Goal: Task Accomplishment & Management: Manage account settings

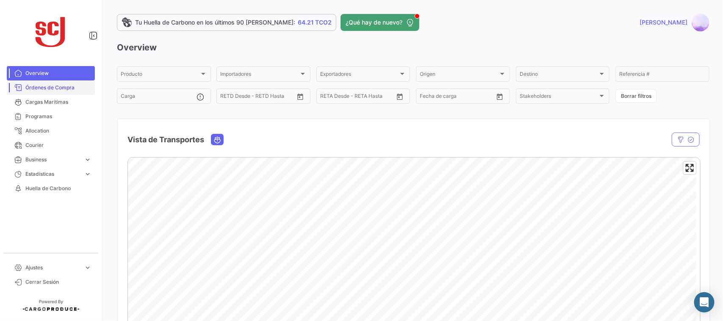
click at [57, 89] on span "Órdenes de Compra" at bounding box center [58, 88] width 66 height 8
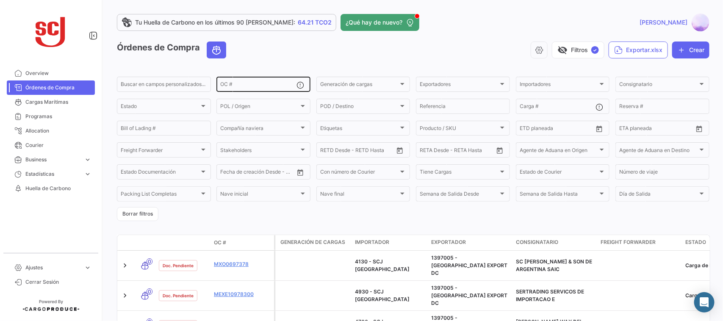
click at [249, 82] on div "OC #" at bounding box center [258, 83] width 76 height 17
paste input "4302338208"
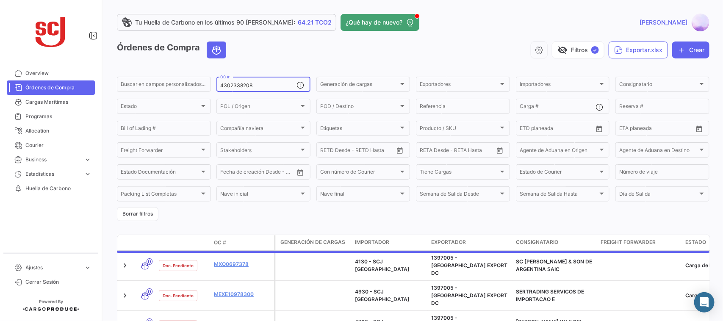
type input "4302338208"
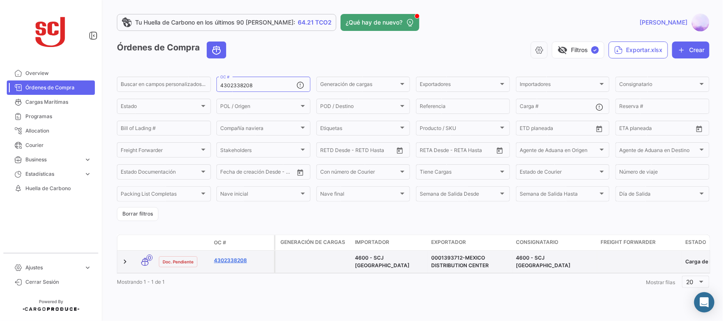
click at [238, 258] on link "4302338208" at bounding box center [242, 261] width 57 height 8
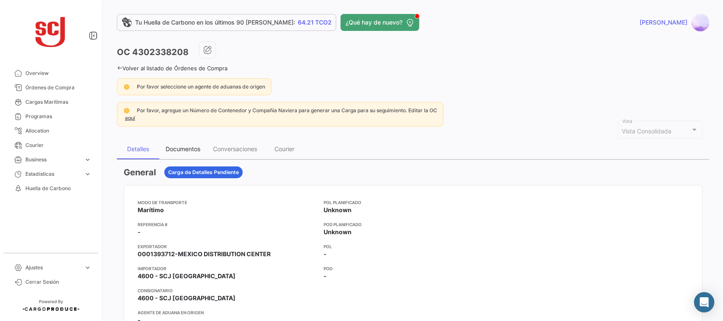
click at [179, 151] on div "Documentos" at bounding box center [183, 148] width 35 height 7
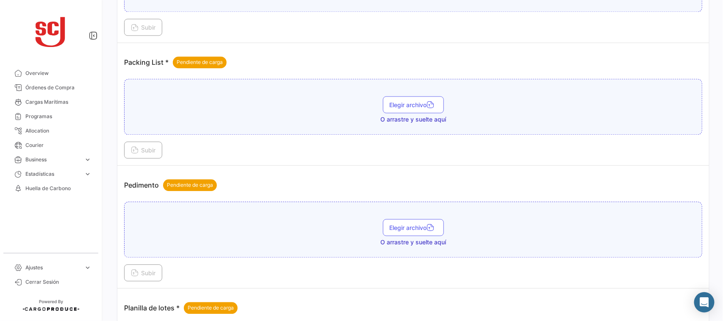
scroll to position [1051, 0]
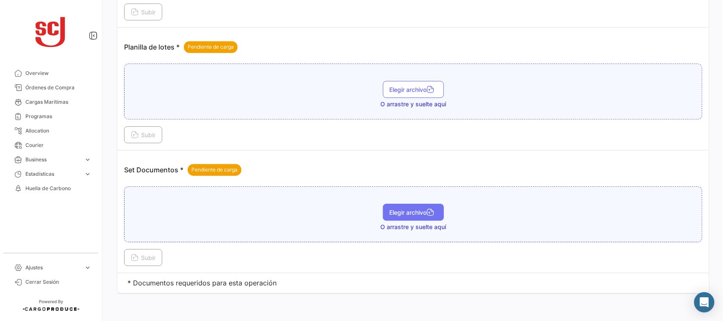
click at [394, 215] on span "Elegir archivo" at bounding box center [412, 212] width 47 height 7
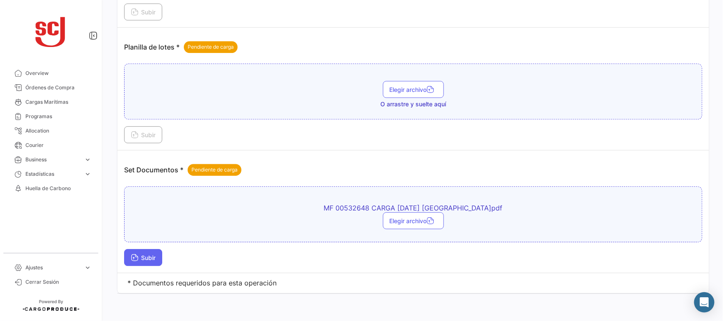
click at [138, 257] on icon at bounding box center [135, 258] width 8 height 8
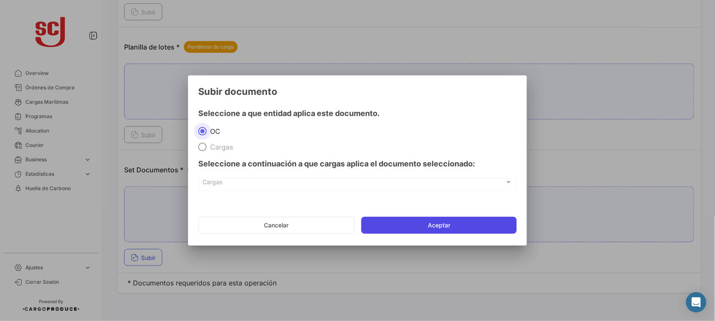
click at [396, 232] on button "Aceptar" at bounding box center [438, 225] width 155 height 17
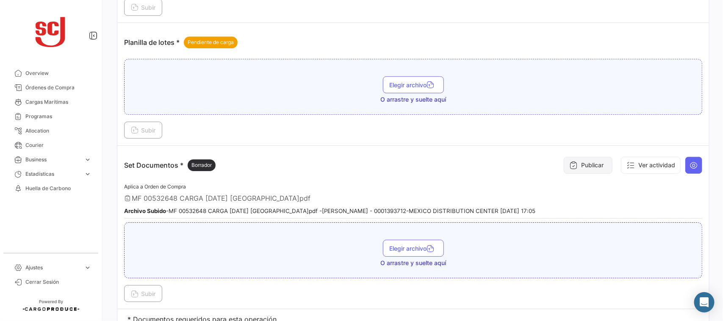
click at [586, 171] on button "Publicar" at bounding box center [587, 165] width 49 height 17
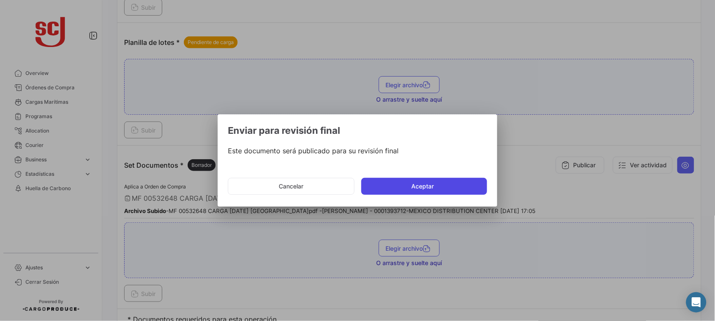
click at [425, 184] on button "Aceptar" at bounding box center [424, 186] width 126 height 17
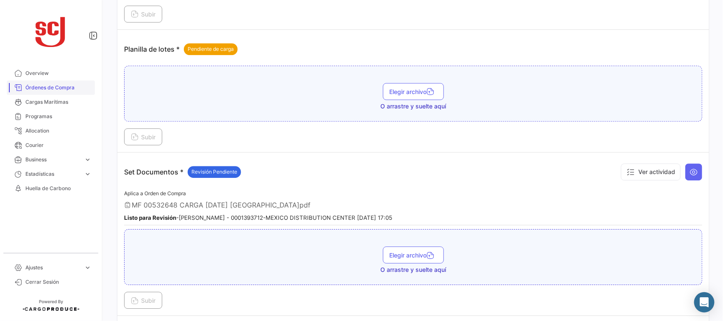
click at [61, 88] on span "Órdenes de Compra" at bounding box center [58, 88] width 66 height 8
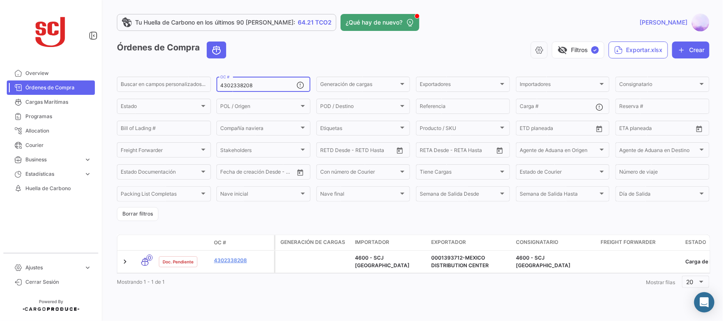
click at [257, 87] on input "4302338208" at bounding box center [258, 86] width 76 height 6
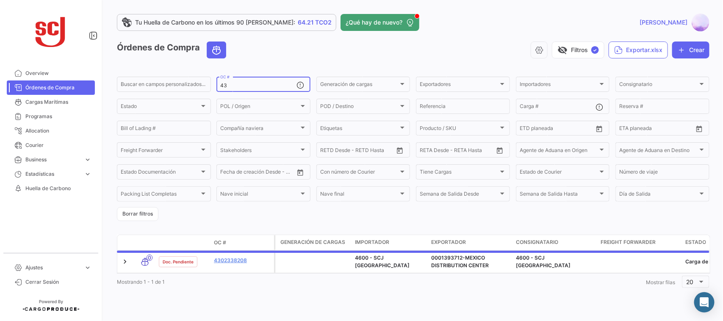
type input "4"
paste input "4302338207"
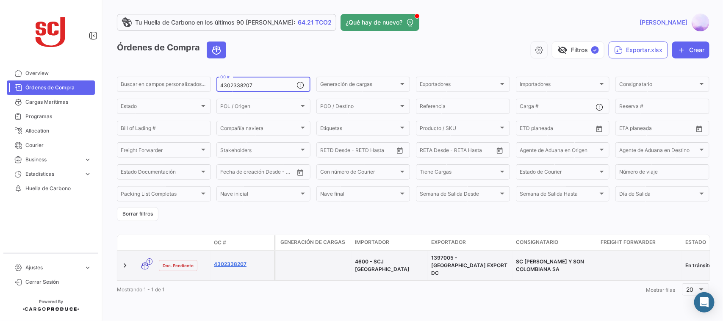
type input "4302338207"
click at [229, 261] on link "4302338207" at bounding box center [242, 264] width 57 height 8
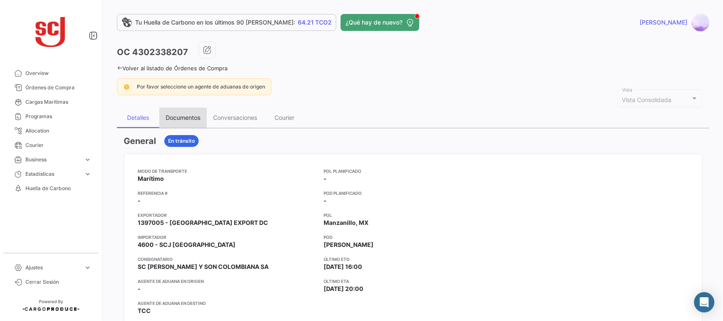
click at [191, 119] on div "Documentos" at bounding box center [183, 117] width 35 height 7
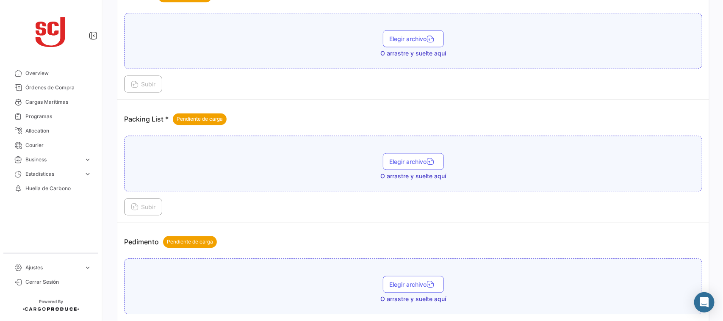
scroll to position [1019, 0]
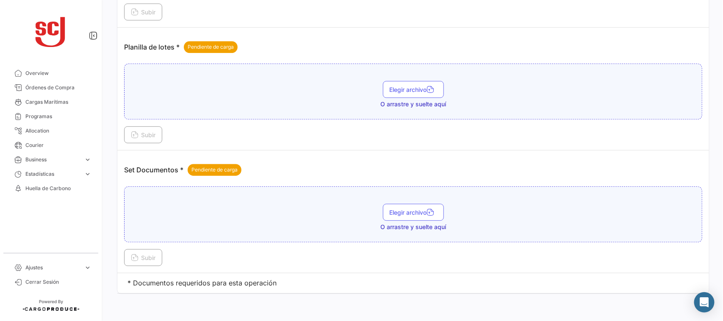
click at [398, 202] on div "Elegir archivo O arrastre y suelte aquí" at bounding box center [413, 214] width 578 height 56
click at [403, 210] on span "Elegir archivo" at bounding box center [412, 212] width 47 height 7
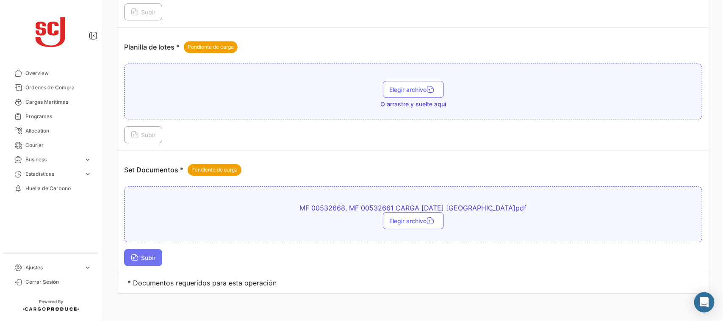
click at [142, 257] on span "Subir" at bounding box center [143, 257] width 25 height 7
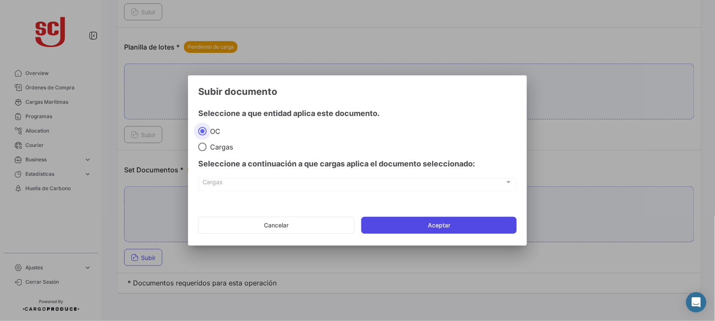
click at [399, 227] on button "Aceptar" at bounding box center [438, 225] width 155 height 17
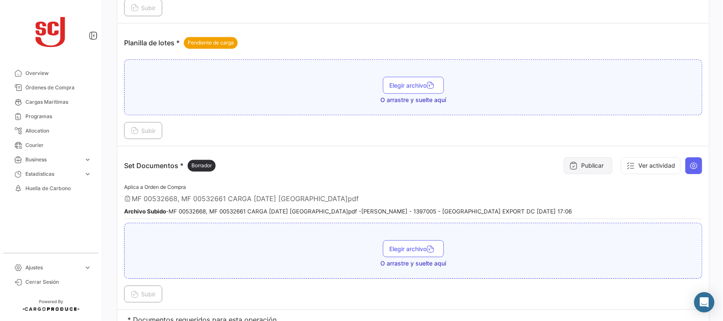
click at [581, 166] on button "Publicar" at bounding box center [587, 165] width 49 height 17
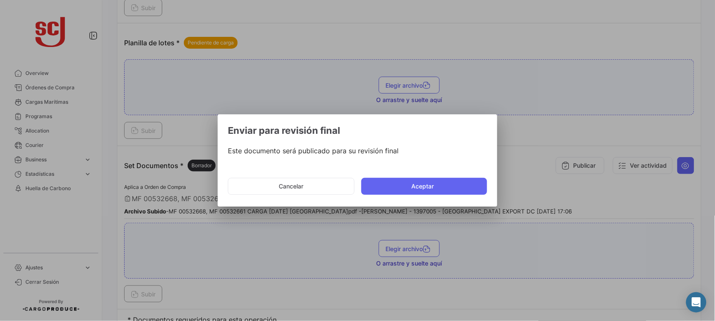
click at [400, 196] on mat-dialog-actions "Cancelar Aceptar" at bounding box center [357, 186] width 259 height 29
click at [395, 187] on button "Aceptar" at bounding box center [424, 186] width 126 height 17
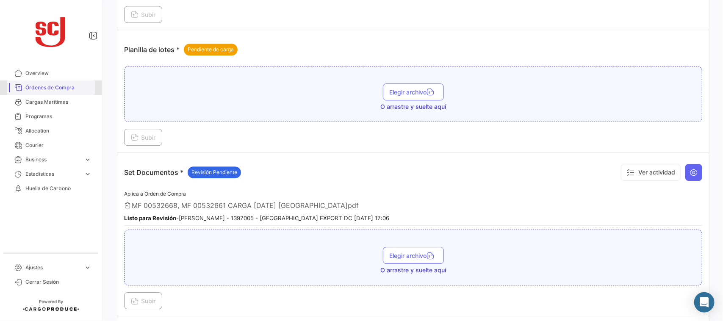
click at [58, 91] on link "Órdenes de Compra" at bounding box center [51, 87] width 88 height 14
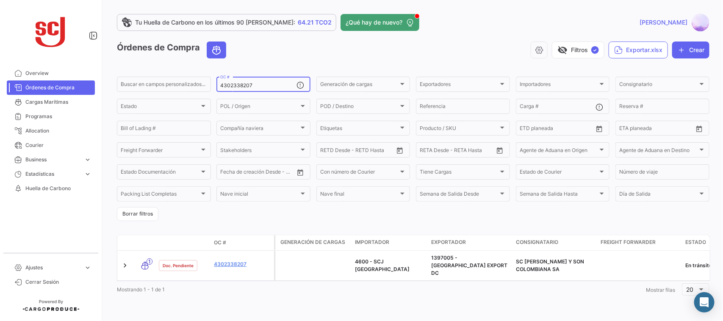
click at [258, 87] on input "4302338207" at bounding box center [258, 86] width 76 height 6
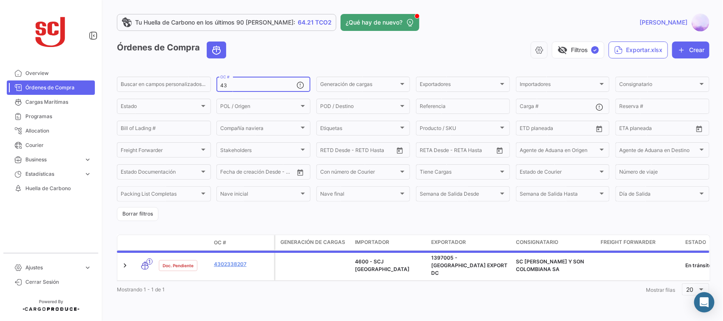
type input "4"
paste input "4302337442"
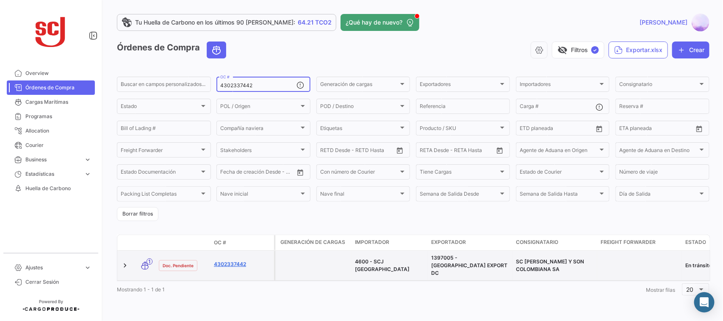
type input "4302337442"
click at [234, 260] on link "4302337442" at bounding box center [242, 264] width 57 height 8
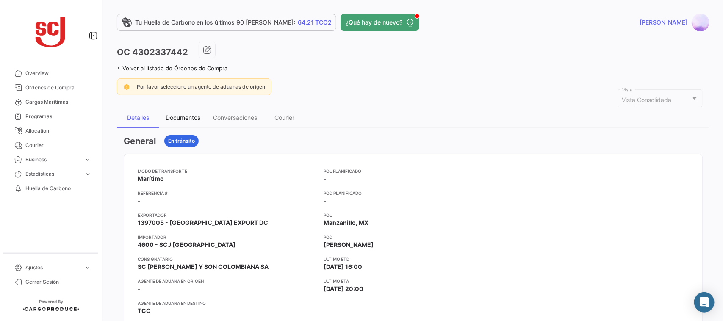
click at [188, 113] on div "Documentos" at bounding box center [182, 118] width 47 height 20
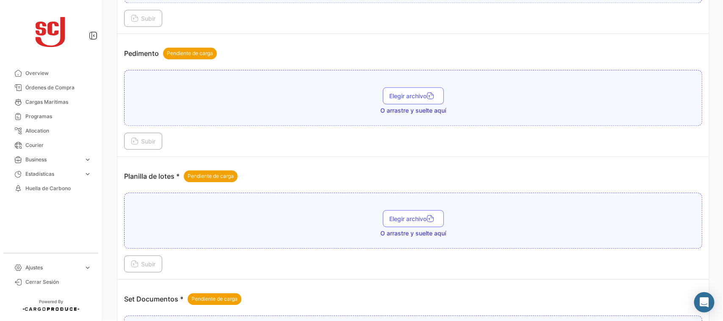
scroll to position [1019, 0]
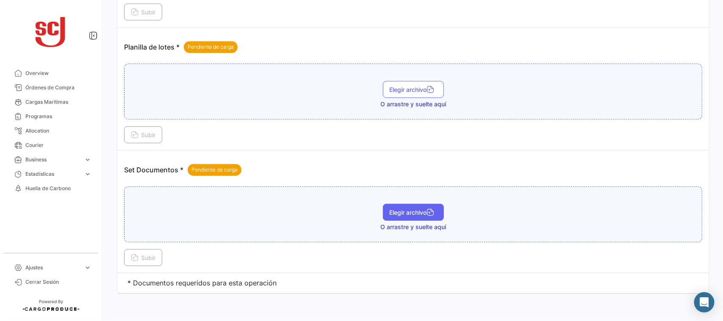
click at [392, 217] on button "Elegir archivo" at bounding box center [413, 212] width 61 height 17
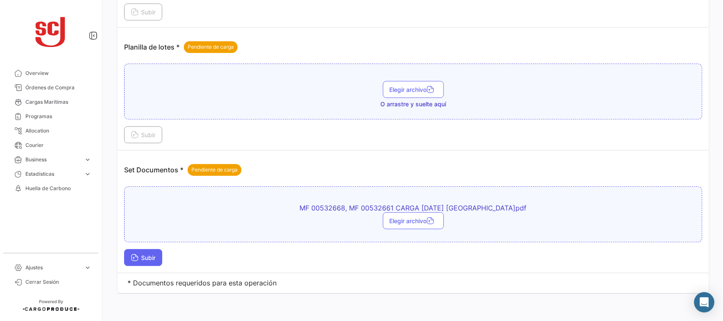
click at [155, 253] on button "Subir" at bounding box center [143, 257] width 38 height 17
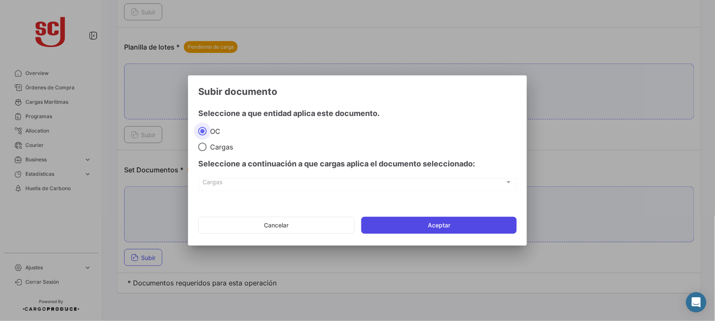
click at [411, 220] on button "Aceptar" at bounding box center [438, 225] width 155 height 17
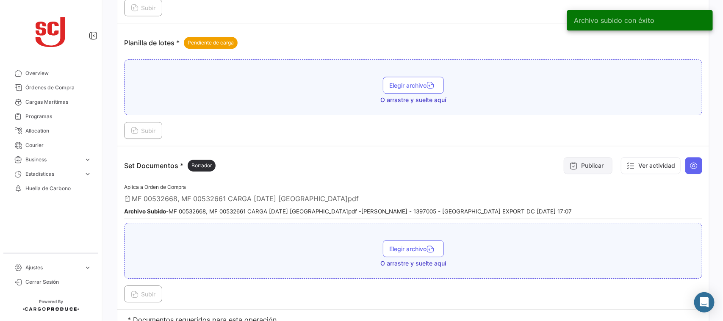
click at [594, 171] on button "Publicar" at bounding box center [587, 165] width 49 height 17
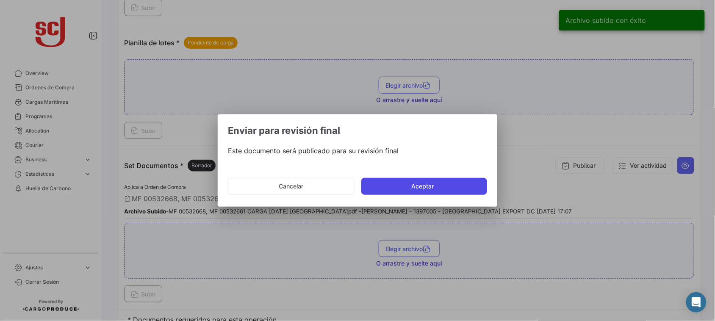
click at [428, 178] on button "Aceptar" at bounding box center [424, 186] width 126 height 17
